Goal: Navigation & Orientation: Find specific page/section

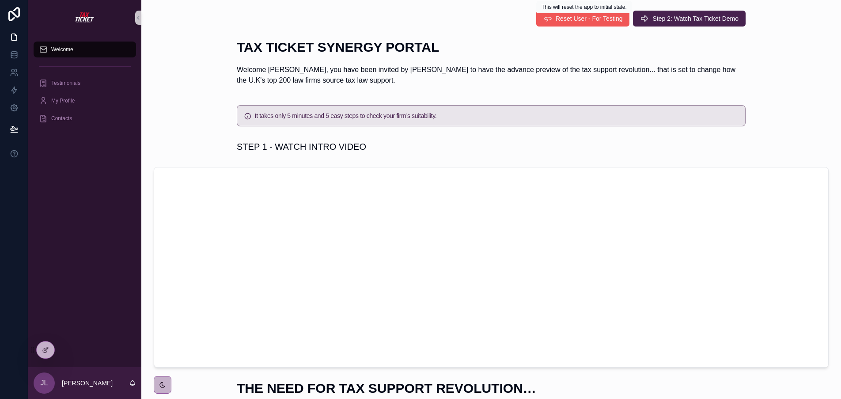
click at [585, 21] on span "Reset User - For Testing" at bounding box center [589, 18] width 67 height 9
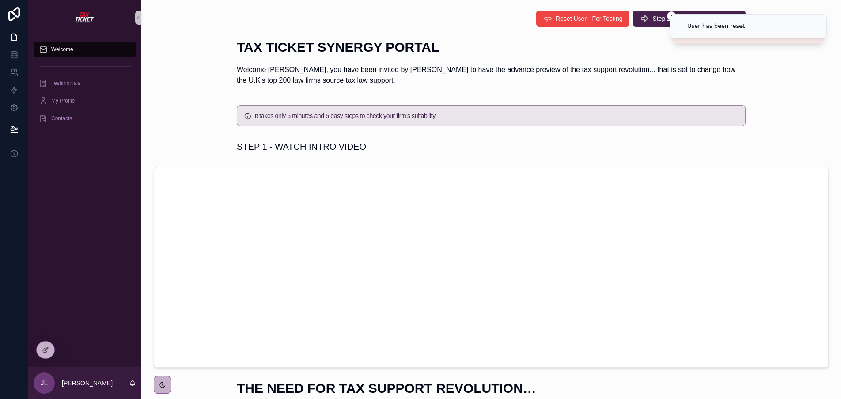
click at [418, 18] on div "Reset User - For Testing Step 2: Watch Tax Ticket Demo" at bounding box center [491, 19] width 509 height 16
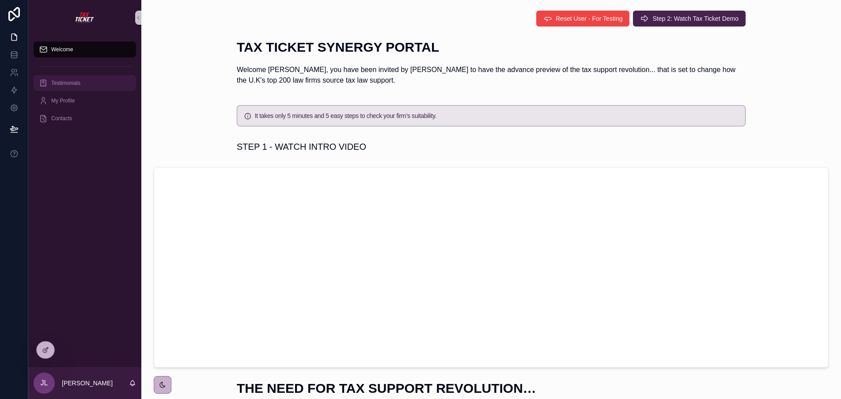
click at [75, 85] on span "Testimonials" at bounding box center [65, 83] width 29 height 7
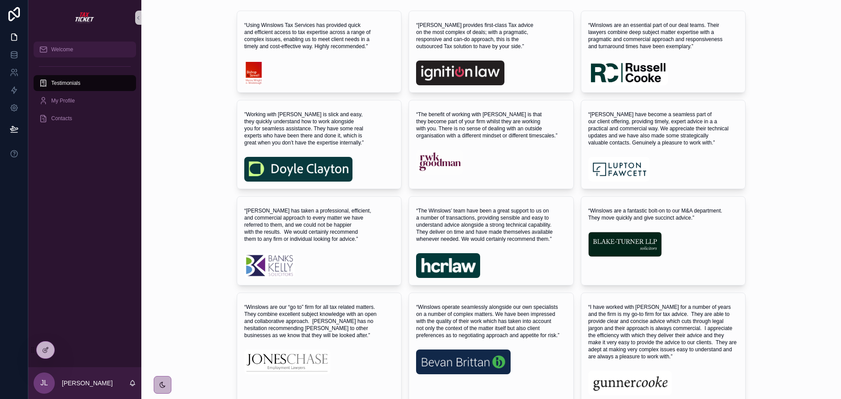
click at [68, 52] on span "Welcome" at bounding box center [62, 49] width 22 height 7
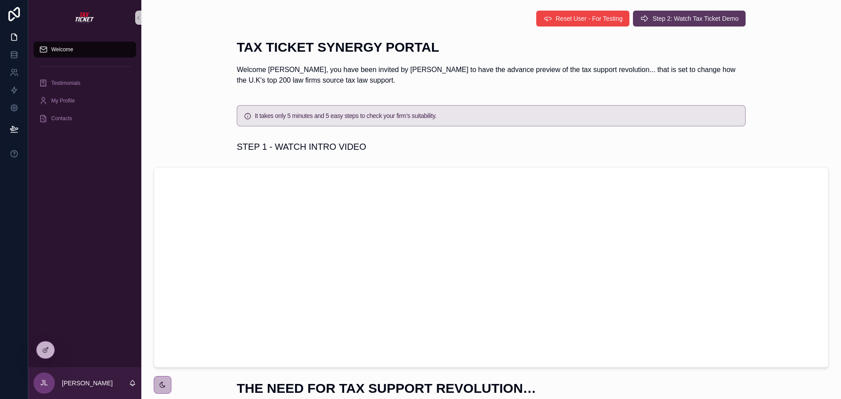
click at [710, 16] on span "Step 2: Watch Tax Ticket Demo" at bounding box center [696, 18] width 86 height 9
click at [46, 383] on span "JL" at bounding box center [45, 383] width 8 height 11
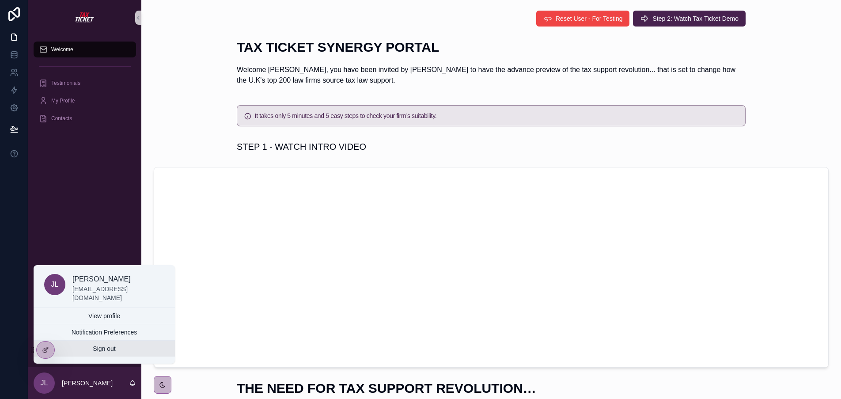
click at [97, 349] on button "Sign out" at bounding box center [104, 349] width 141 height 16
